Goal: Task Accomplishment & Management: Use online tool/utility

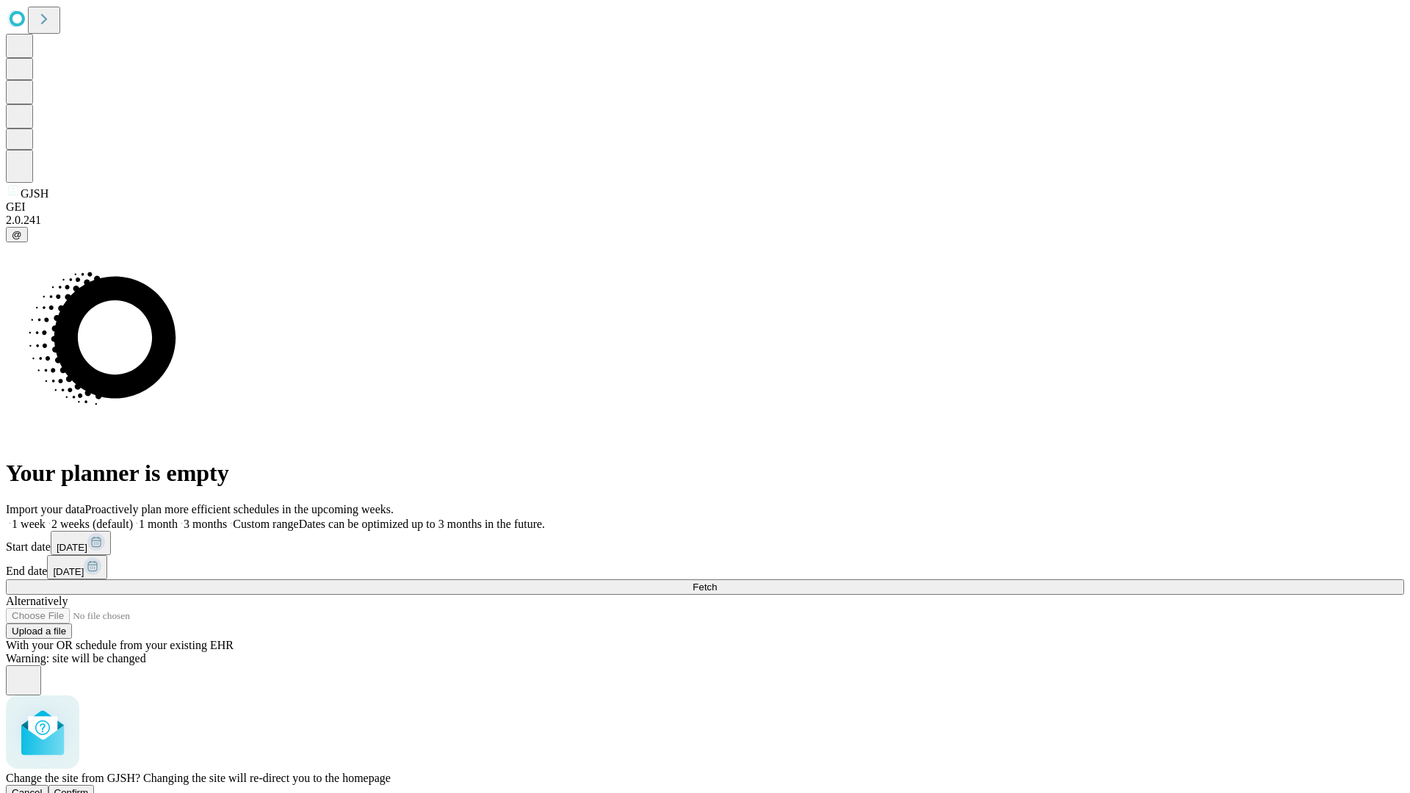
click at [89, 787] on span "Confirm" at bounding box center [71, 792] width 35 height 11
click at [178, 518] on label "1 month" at bounding box center [155, 524] width 45 height 12
click at [717, 581] on span "Fetch" at bounding box center [704, 586] width 24 height 11
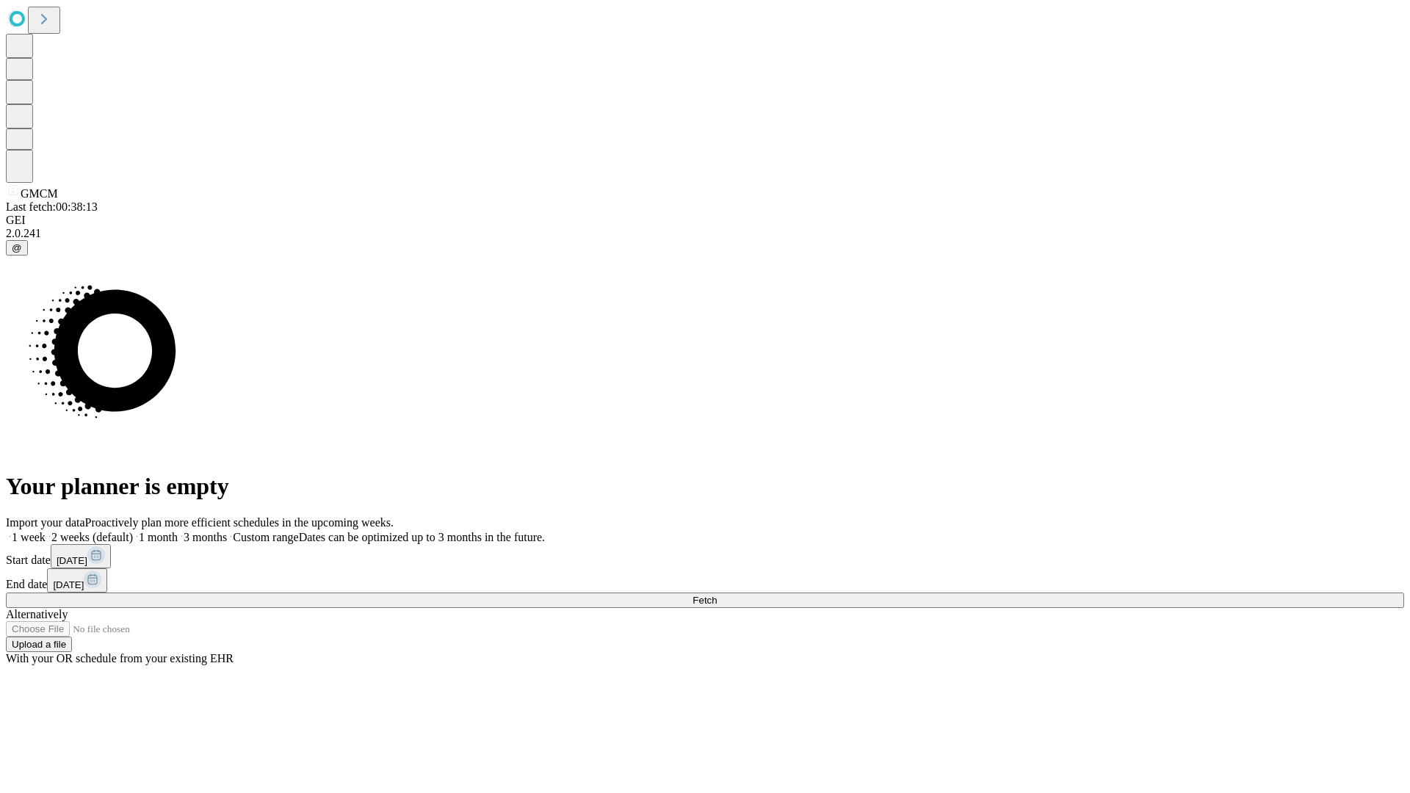
click at [178, 531] on label "1 month" at bounding box center [155, 537] width 45 height 12
click at [717, 595] on span "Fetch" at bounding box center [704, 600] width 24 height 11
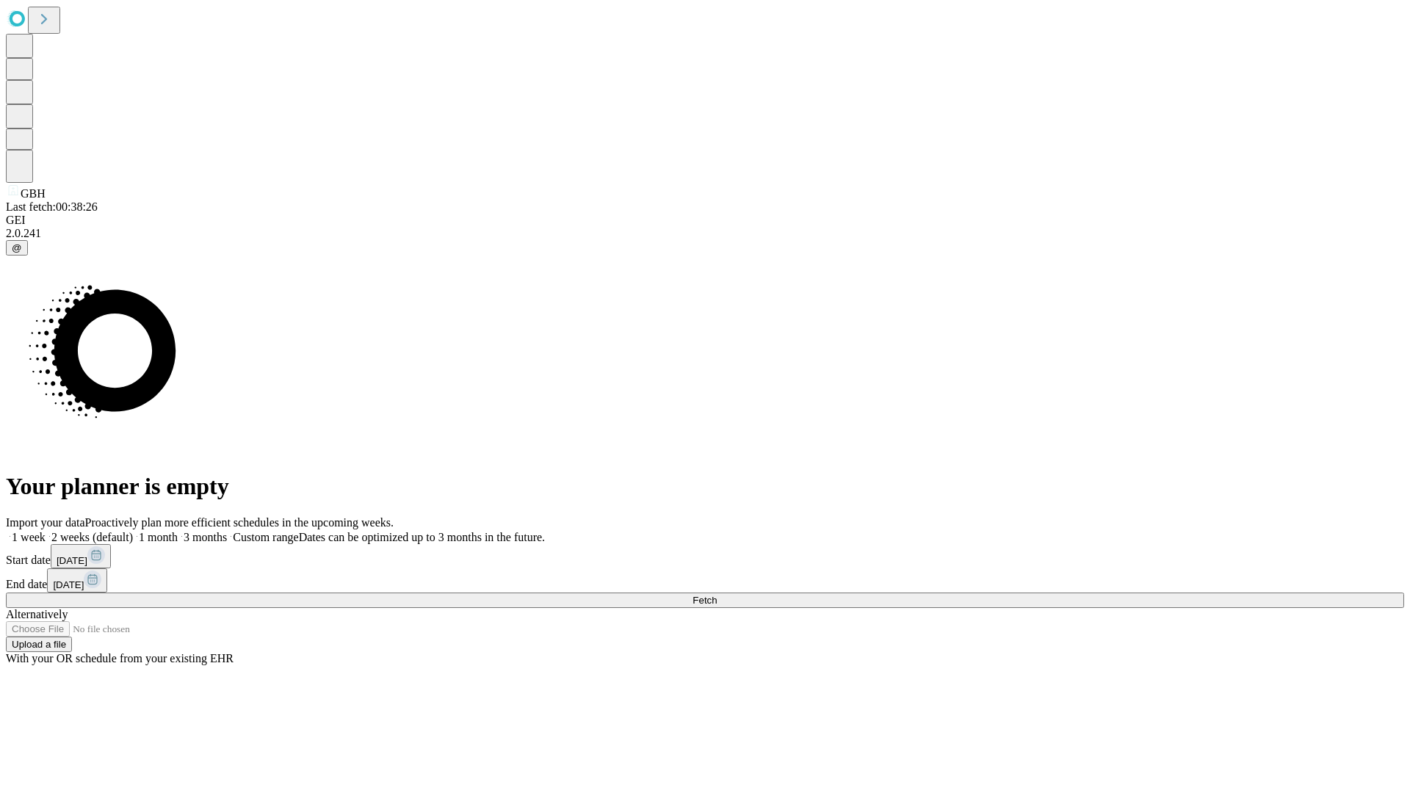
click at [178, 531] on label "1 month" at bounding box center [155, 537] width 45 height 12
click at [717, 595] on span "Fetch" at bounding box center [704, 600] width 24 height 11
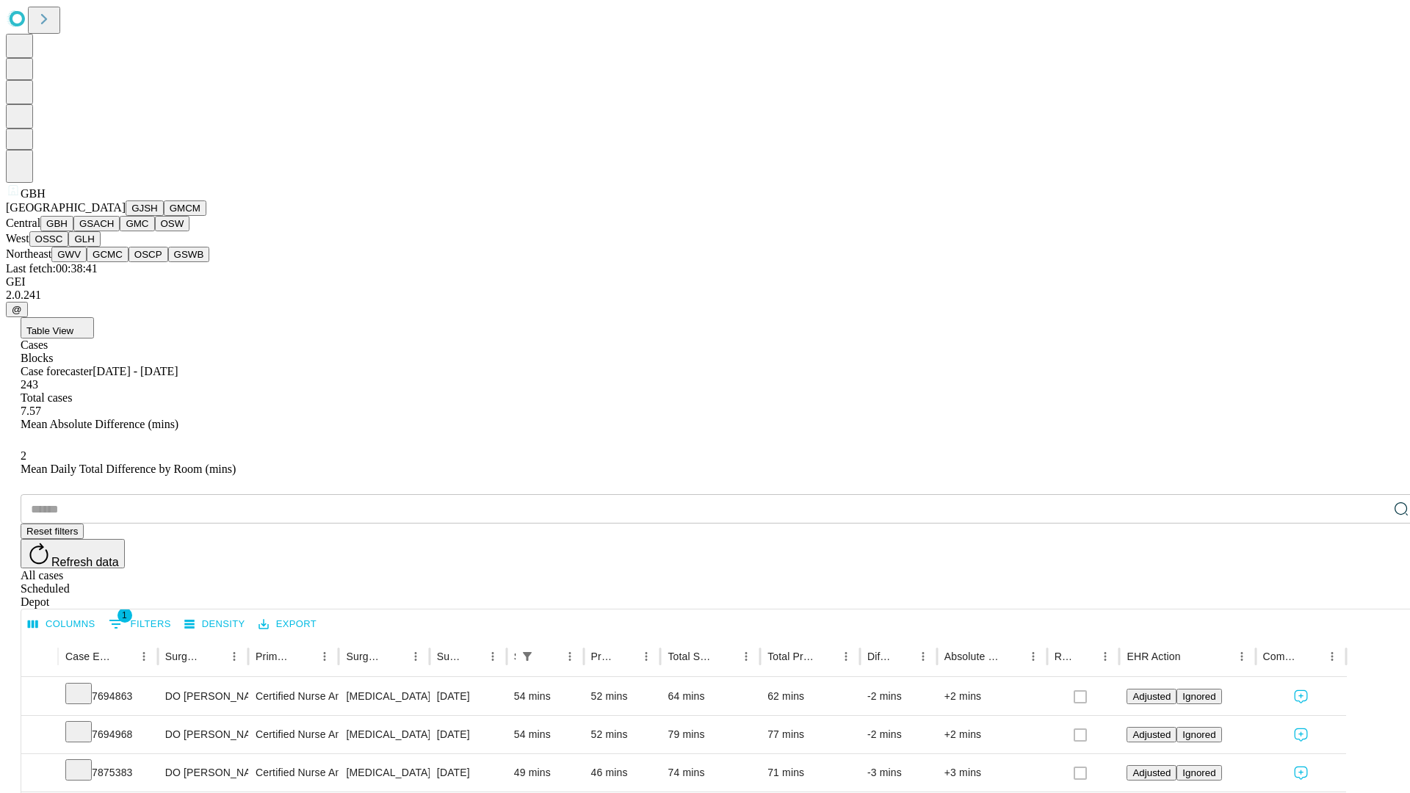
click at [114, 231] on button "GSACH" at bounding box center [96, 223] width 46 height 15
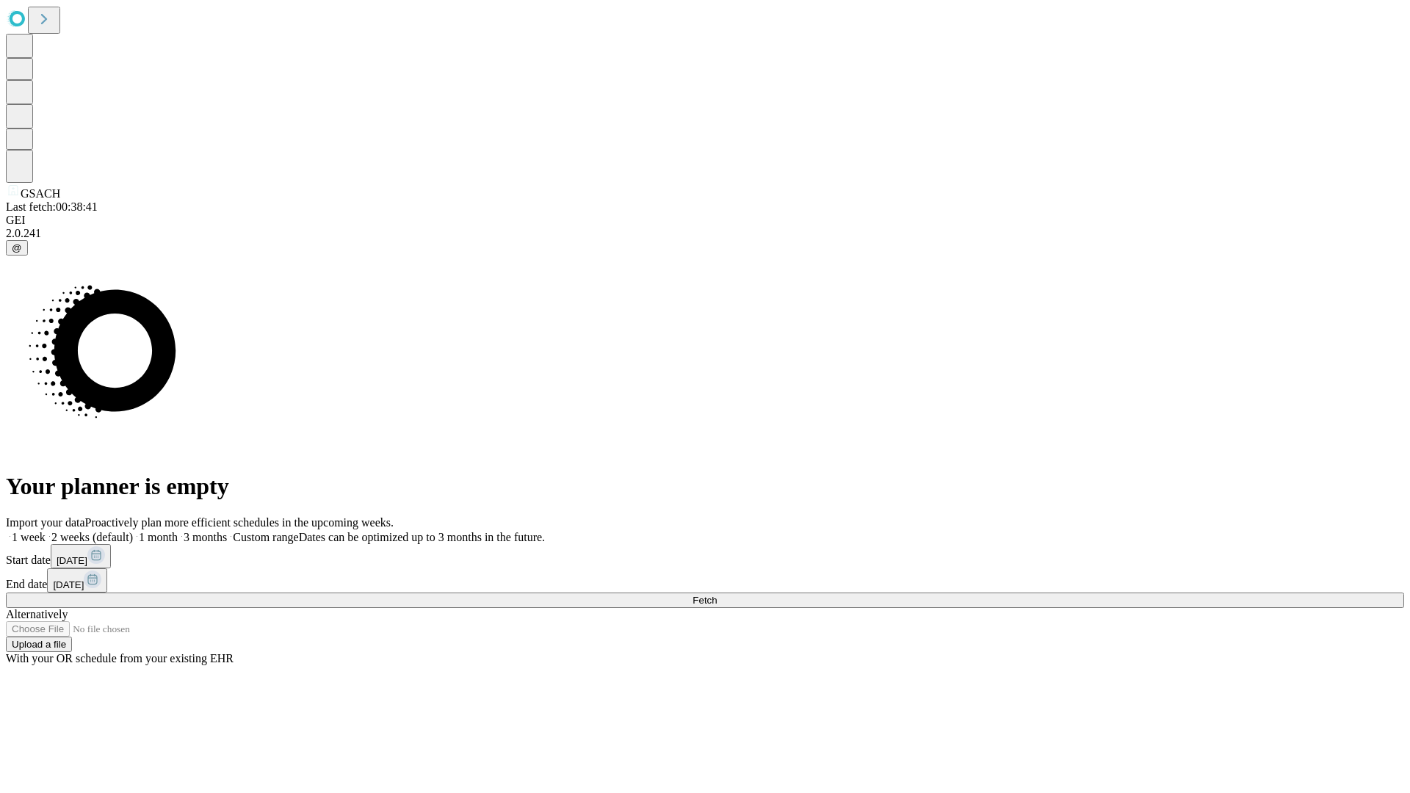
click at [178, 531] on label "1 month" at bounding box center [155, 537] width 45 height 12
click at [717, 595] on span "Fetch" at bounding box center [704, 600] width 24 height 11
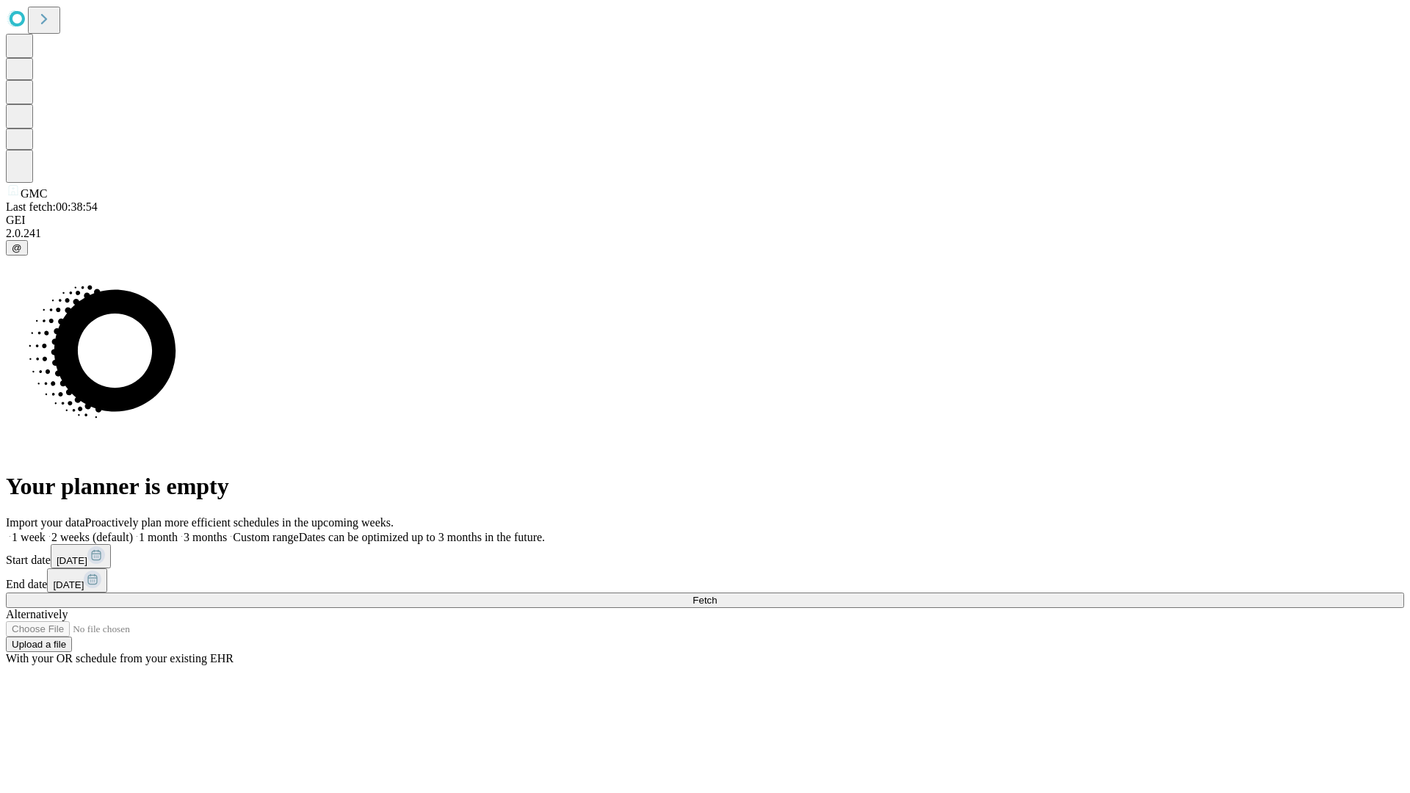
click at [178, 531] on label "1 month" at bounding box center [155, 537] width 45 height 12
click at [717, 595] on span "Fetch" at bounding box center [704, 600] width 24 height 11
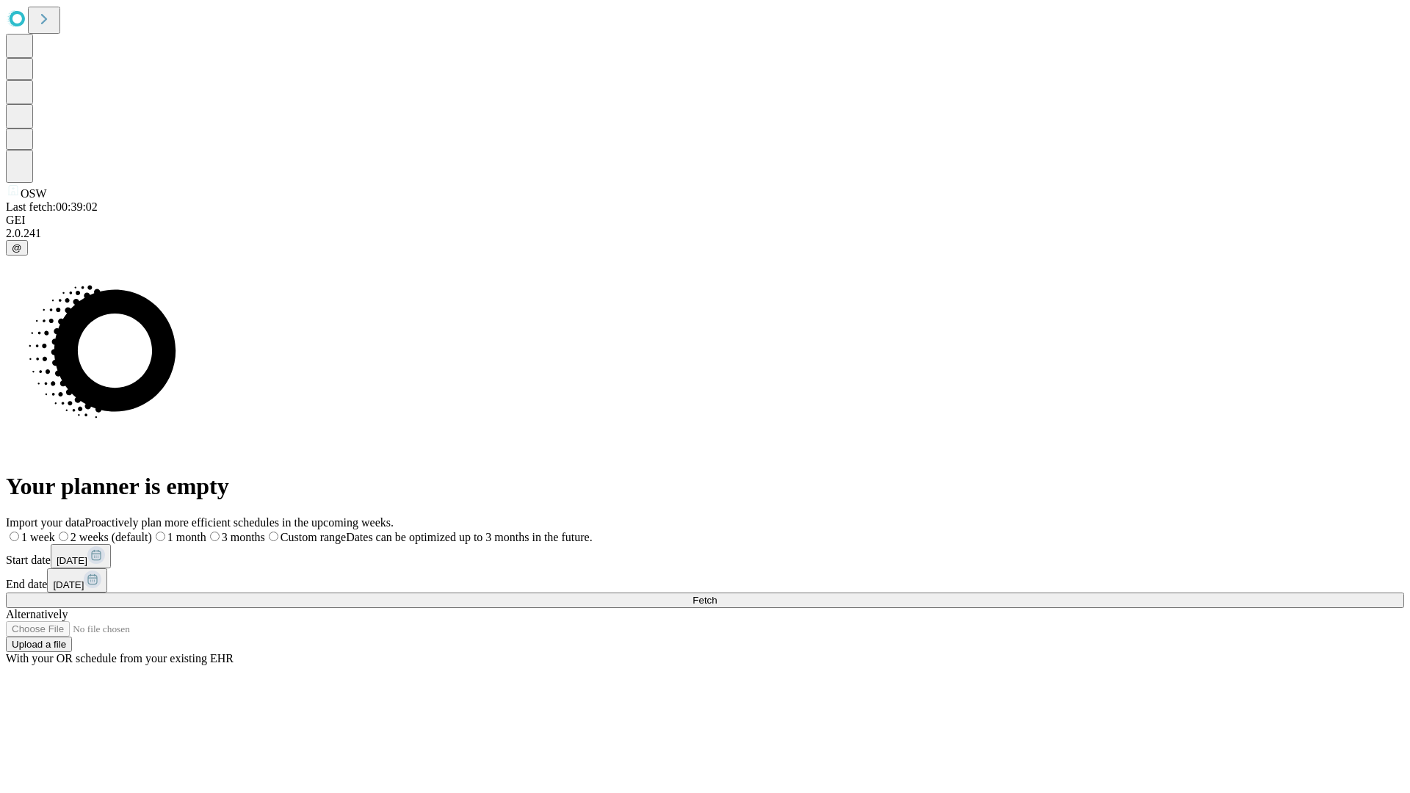
click at [206, 531] on label "1 month" at bounding box center [179, 537] width 54 height 12
click at [717, 595] on span "Fetch" at bounding box center [704, 600] width 24 height 11
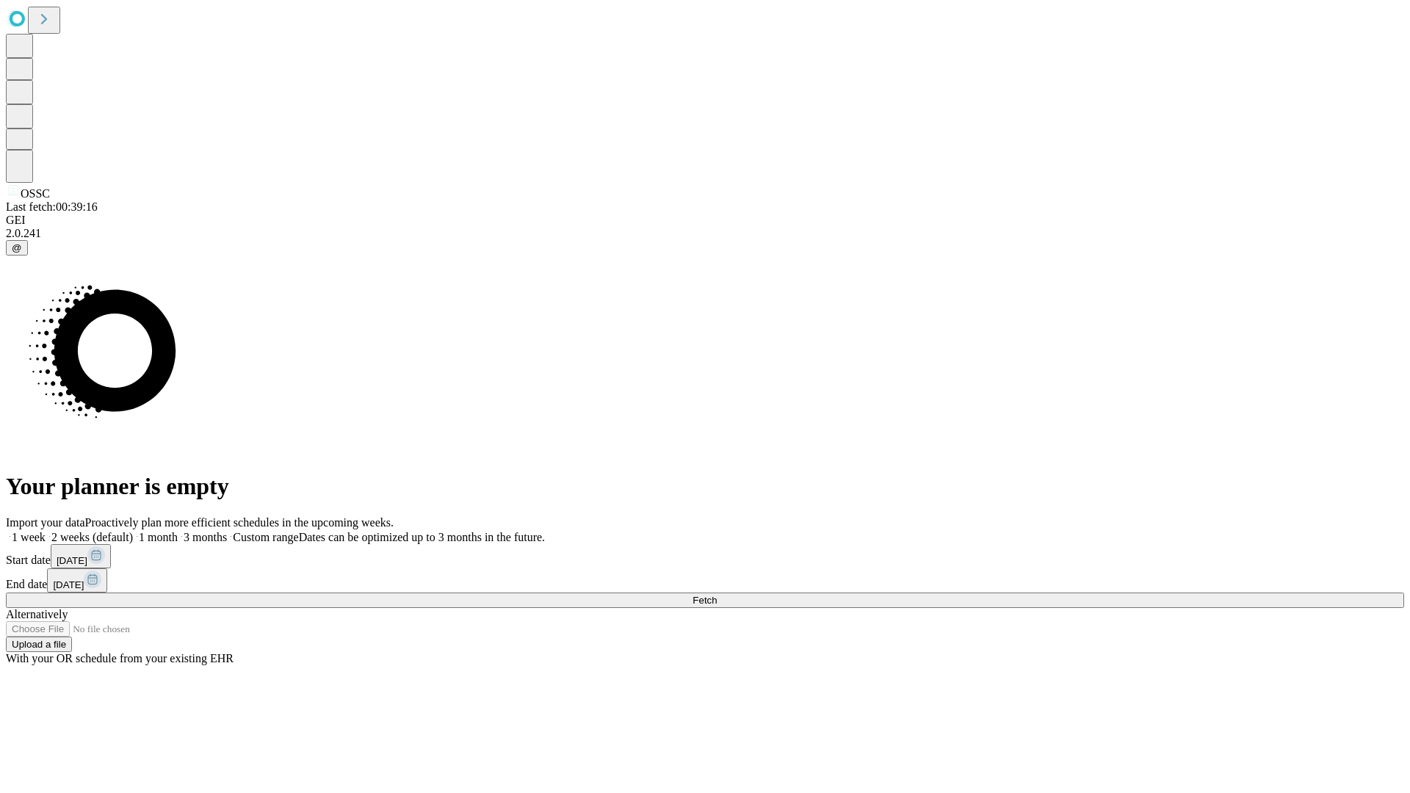
click at [178, 531] on label "1 month" at bounding box center [155, 537] width 45 height 12
click at [717, 595] on span "Fetch" at bounding box center [704, 600] width 24 height 11
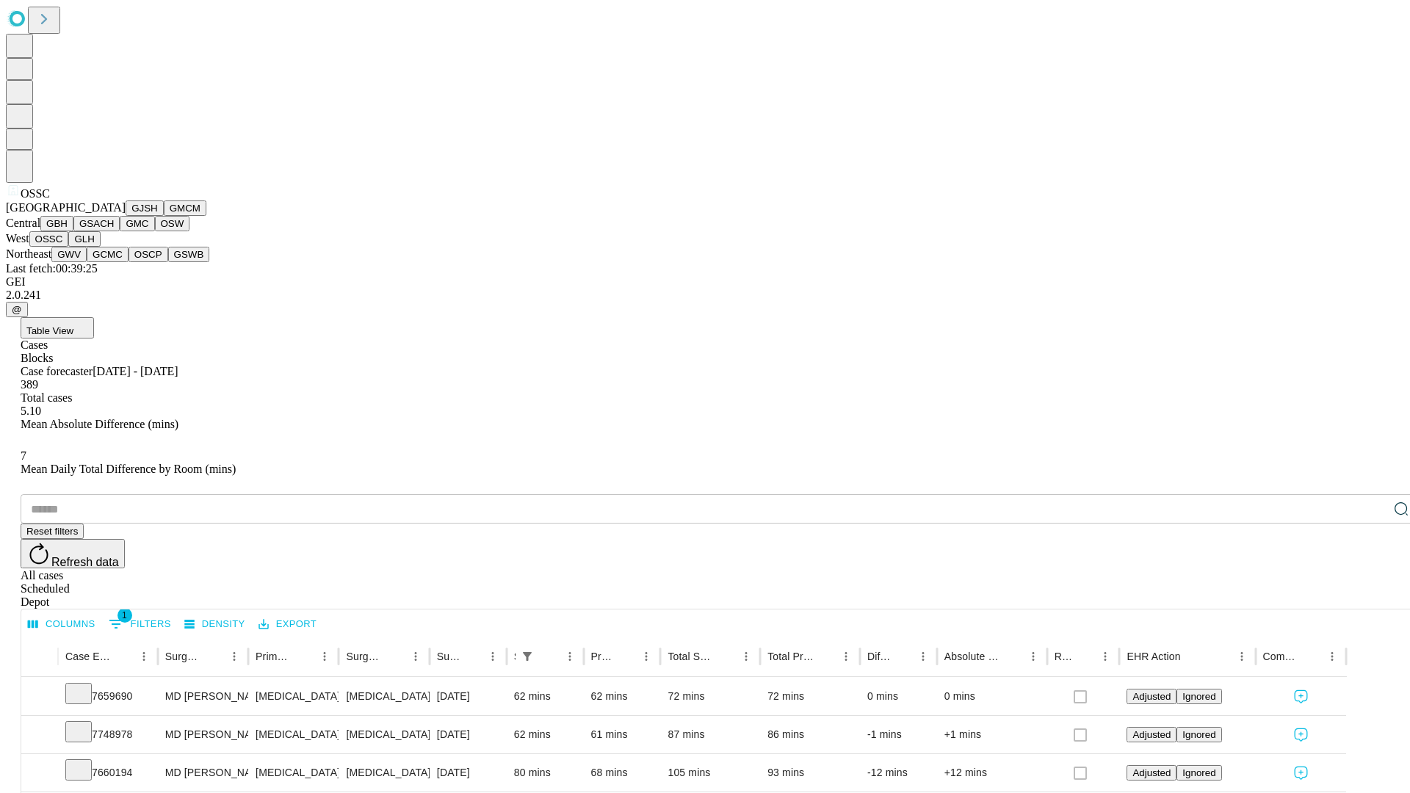
click at [100, 247] on button "GLH" at bounding box center [84, 238] width 32 height 15
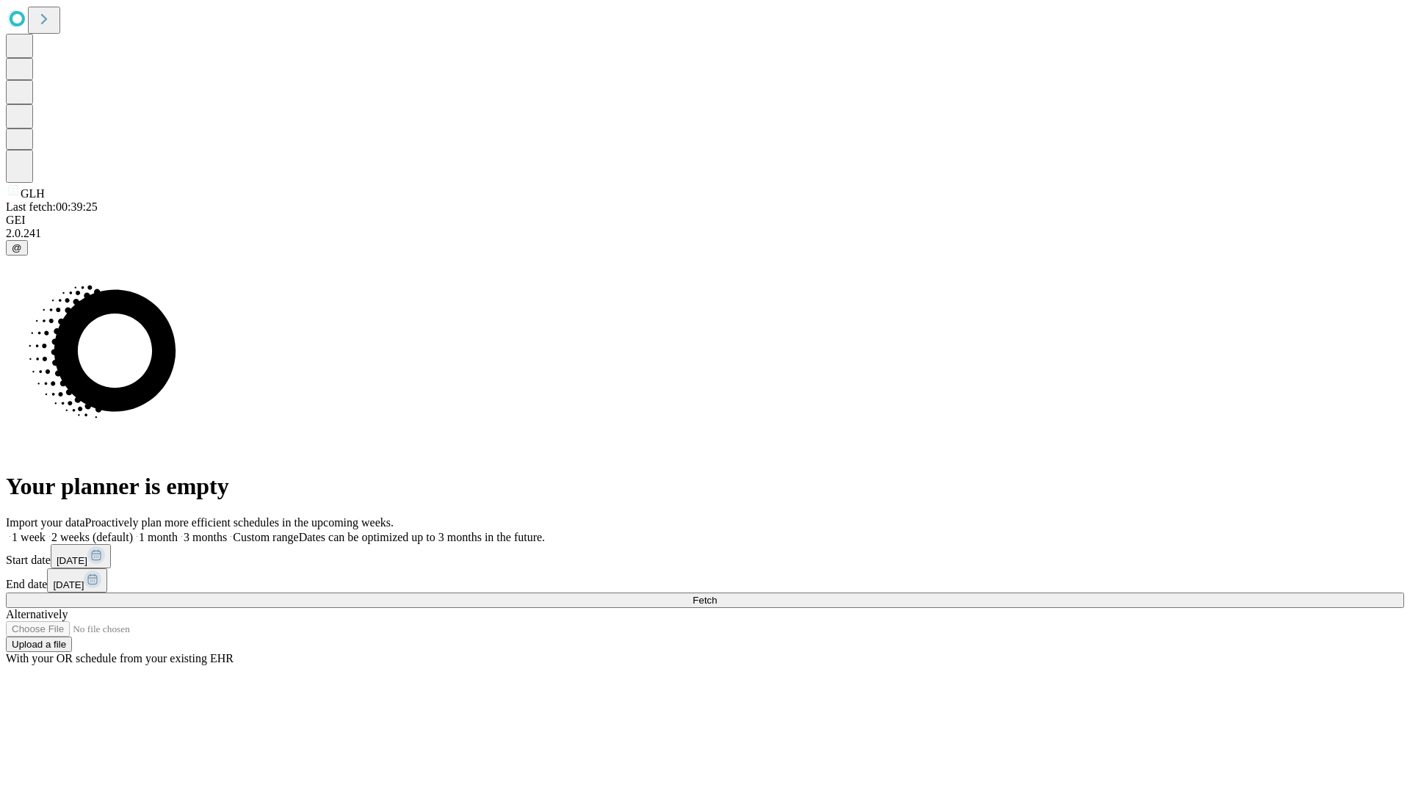
click at [178, 531] on label "1 month" at bounding box center [155, 537] width 45 height 12
click at [717, 595] on span "Fetch" at bounding box center [704, 600] width 24 height 11
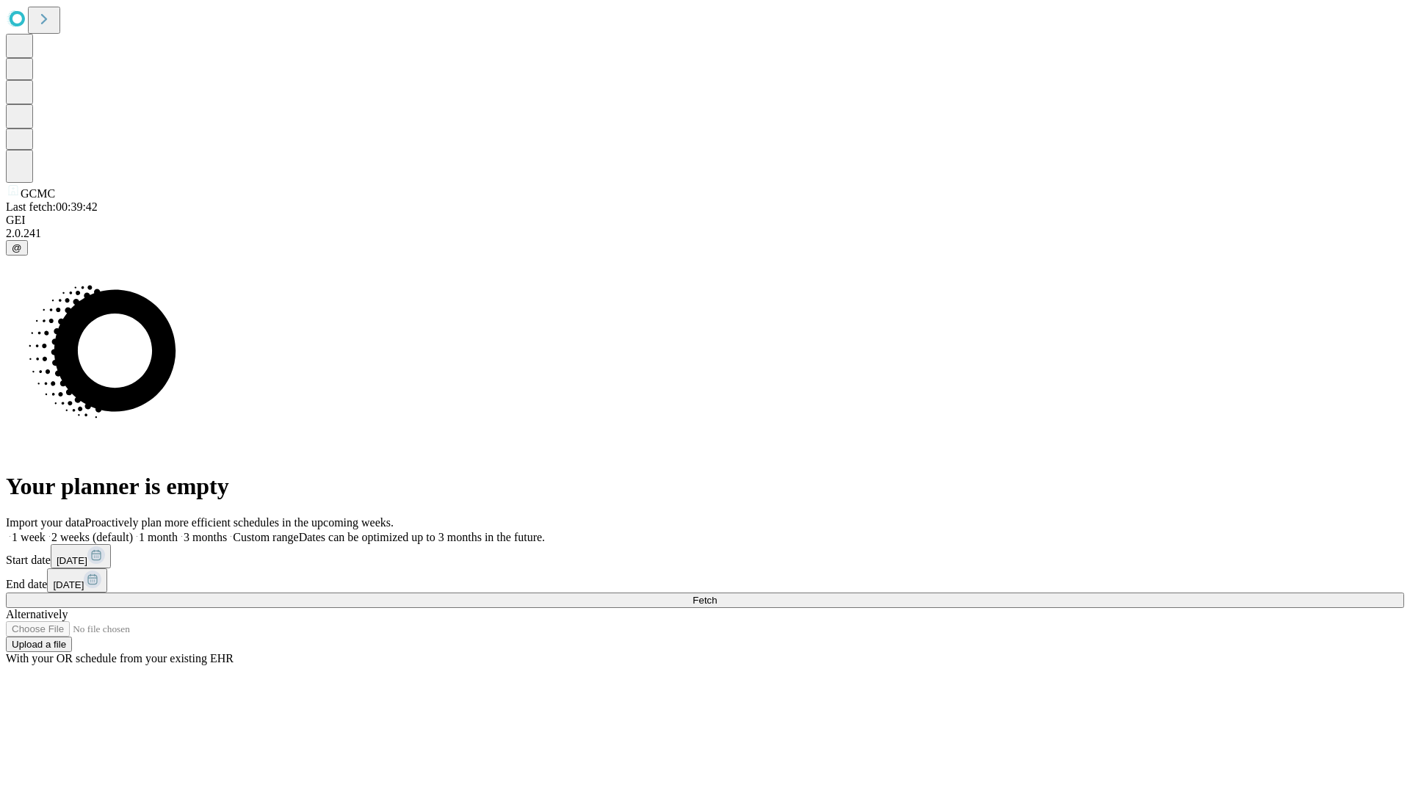
click at [717, 595] on span "Fetch" at bounding box center [704, 600] width 24 height 11
